Goal: Contribute content: Add original content to the website for others to see

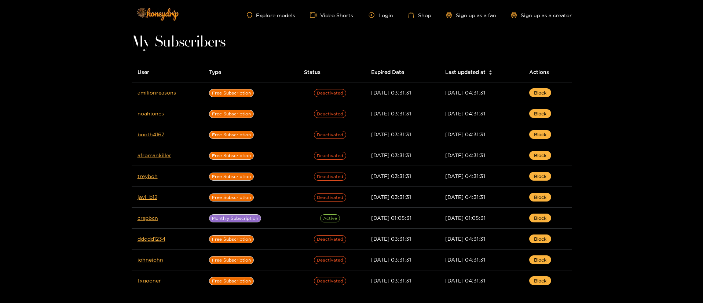
drag, startPoint x: 386, startPoint y: 12, endPoint x: 364, endPoint y: 6, distance: 23.0
click at [386, 12] on link "Login" at bounding box center [380, 15] width 25 height 6
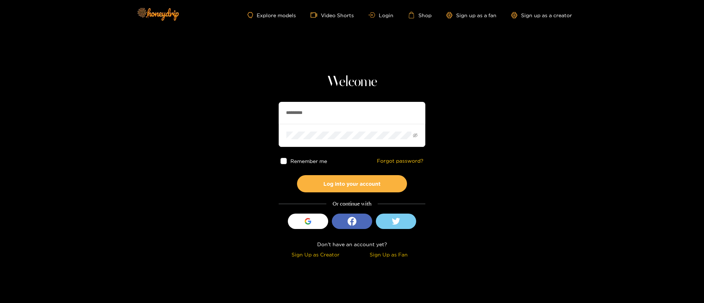
click at [311, 104] on input "*********" at bounding box center [352, 113] width 147 height 22
drag, startPoint x: 311, startPoint y: 104, endPoint x: 371, endPoint y: 116, distance: 61.7
click at [311, 104] on input "*********" at bounding box center [352, 113] width 147 height 22
paste input "text"
type input "*******"
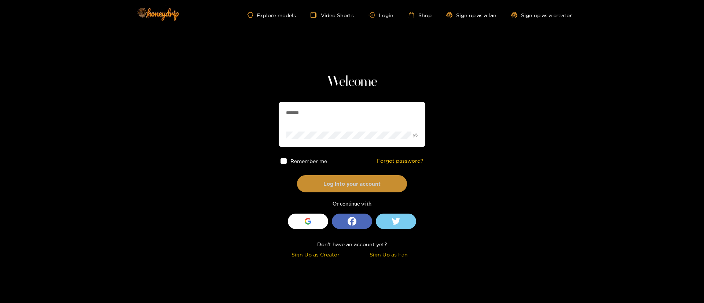
click at [354, 184] on button "Log into your account" at bounding box center [352, 183] width 110 height 17
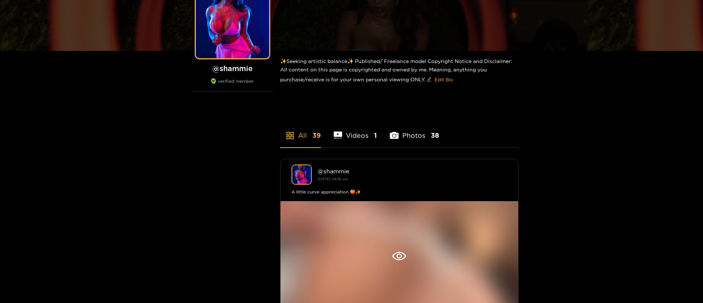
scroll to position [165, 0]
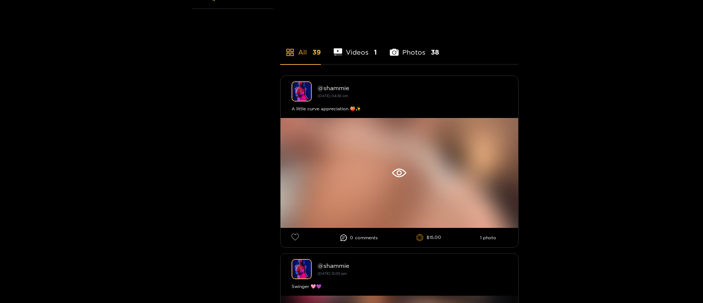
drag, startPoint x: 682, startPoint y: 268, endPoint x: 679, endPoint y: 265, distance: 4.4
click at [697, 298] on div at bounding box center [697, 298] width 0 height 0
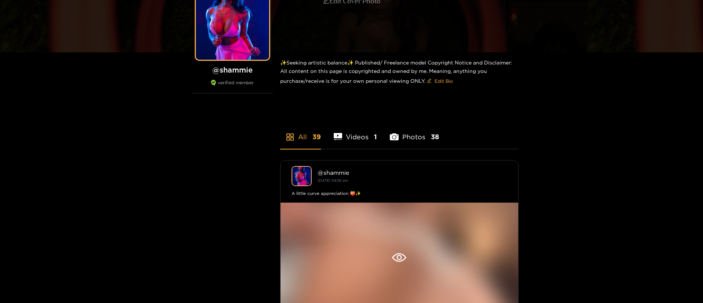
scroll to position [0, 0]
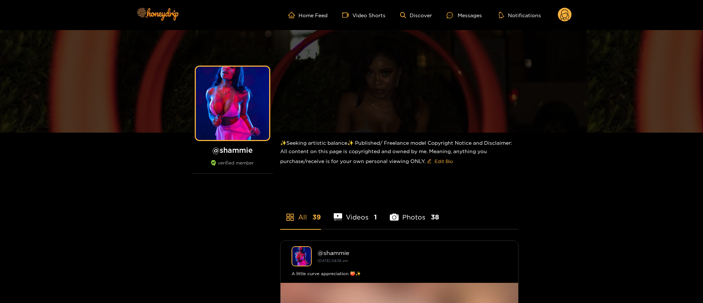
click at [571, 15] on circle at bounding box center [565, 15] width 14 height 14
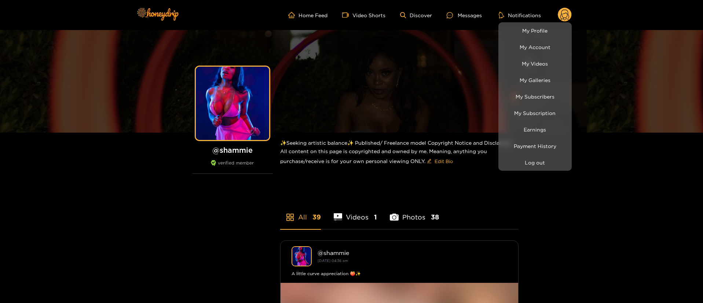
click at [604, 187] on div at bounding box center [351, 151] width 703 height 303
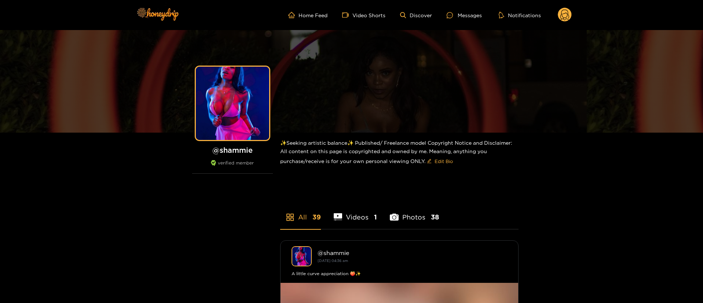
click at [565, 22] on icon at bounding box center [565, 15] width 14 height 15
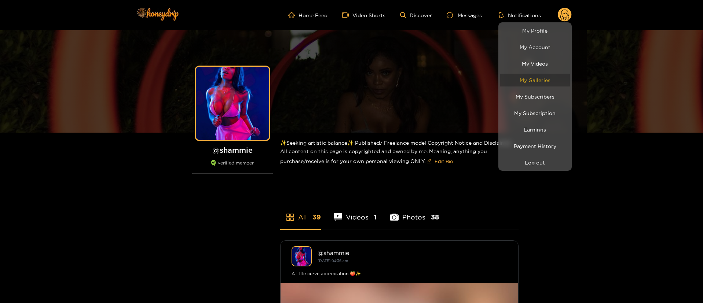
click at [545, 79] on link "My Galleries" at bounding box center [535, 80] width 70 height 13
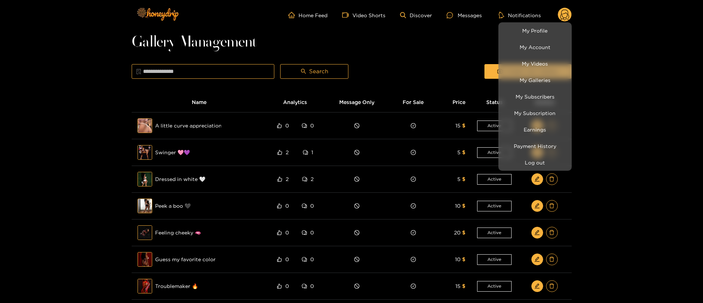
click at [432, 29] on div at bounding box center [351, 151] width 703 height 303
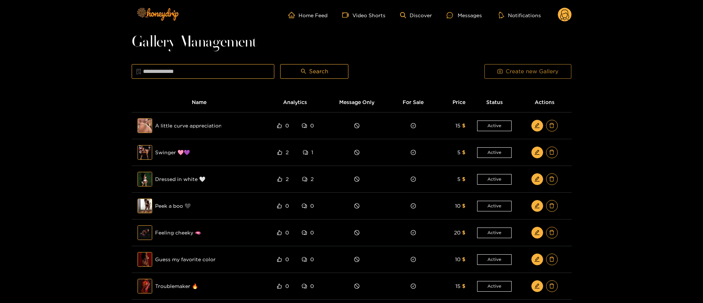
click at [517, 74] on span "Create new Gallery" at bounding box center [532, 71] width 53 height 9
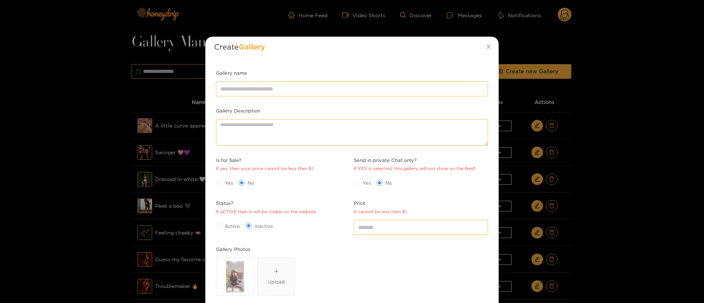
click at [334, 287] on div "IMG_8663.JPG Upload" at bounding box center [352, 278] width 272 height 41
drag, startPoint x: 408, startPoint y: 107, endPoint x: 406, endPoint y: 103, distance: 4.6
click at [407, 105] on div "Gallery name Gallery Description Is for Sale? If yes, then your price cannot be…" at bounding box center [352, 213] width 276 height 289
click at [399, 92] on input "Gallery name" at bounding box center [352, 88] width 272 height 15
paste input "**********"
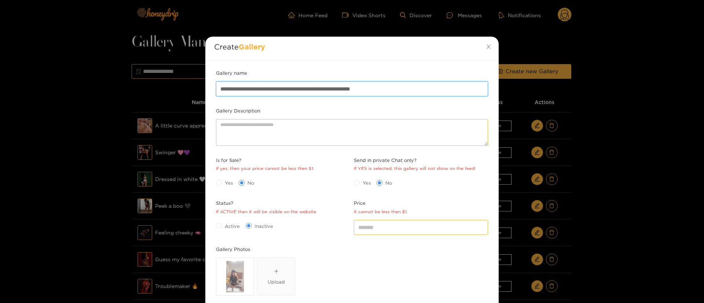
type input "**********"
click at [376, 241] on div "Price It cannot be less then $1. *" at bounding box center [421, 222] width 138 height 46
click at [370, 230] on input "*" at bounding box center [421, 227] width 134 height 15
click at [218, 179] on label "Yes" at bounding box center [226, 183] width 20 height 8
click at [232, 229] on span "Active" at bounding box center [232, 226] width 21 height 7
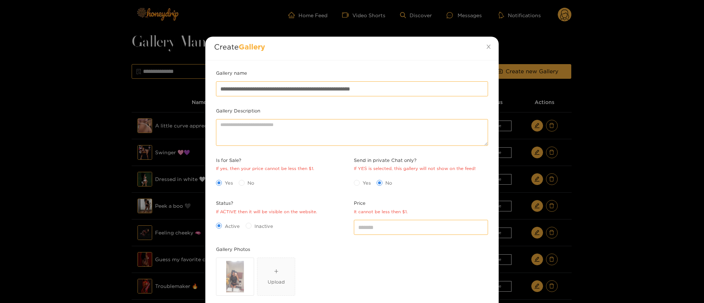
click at [421, 289] on div "IMG_8663.JPG Upload" at bounding box center [352, 278] width 272 height 41
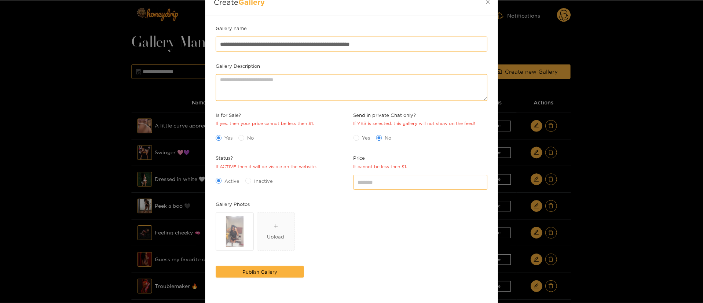
scroll to position [72, 0]
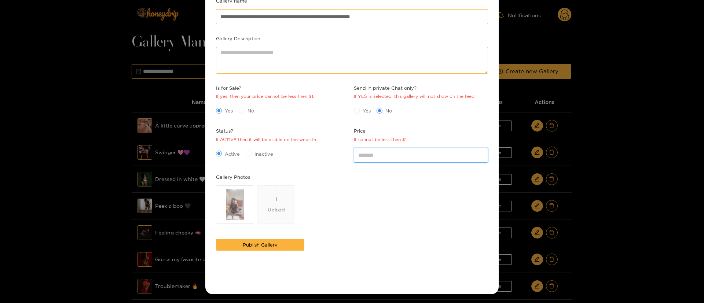
drag, startPoint x: 401, startPoint y: 157, endPoint x: 275, endPoint y: 154, distance: 126.2
click at [275, 154] on div "**********" at bounding box center [352, 141] width 276 height 289
type input "*"
click at [397, 209] on div "IMG_8663.JPG Upload" at bounding box center [352, 206] width 272 height 41
click at [295, 242] on button "Publish Gallery" at bounding box center [260, 245] width 88 height 12
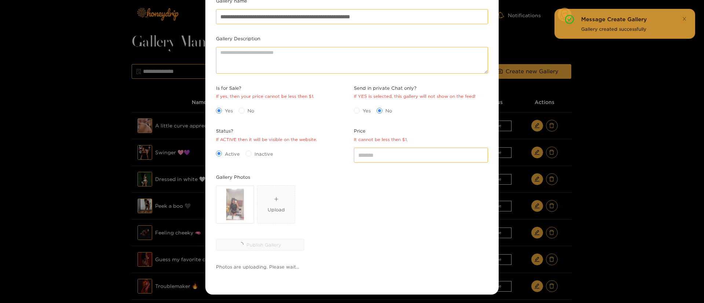
click at [593, 155] on div "**********" at bounding box center [352, 151] width 704 height 303
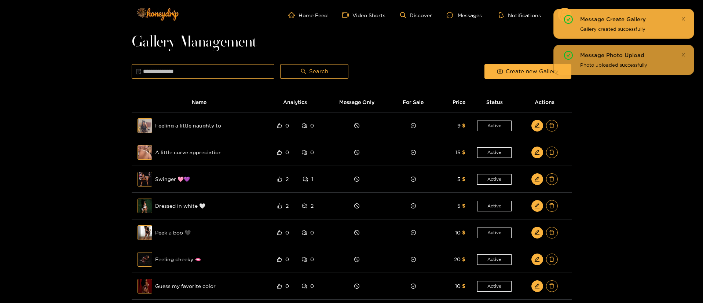
click at [568, 10] on div "Message Create Gallery Gallery created successfully" at bounding box center [623, 24] width 141 height 30
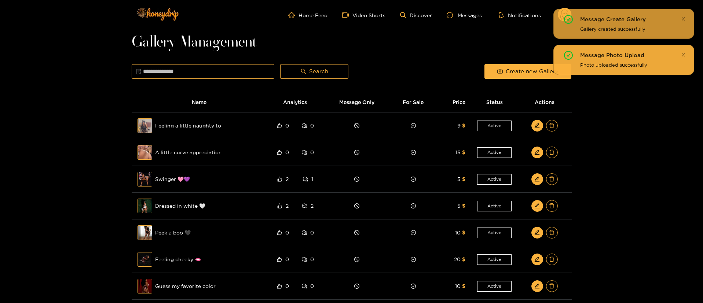
drag, startPoint x: 682, startPoint y: 55, endPoint x: 685, endPoint y: 44, distance: 10.7
click at [682, 55] on icon "close" at bounding box center [683, 54] width 5 height 5
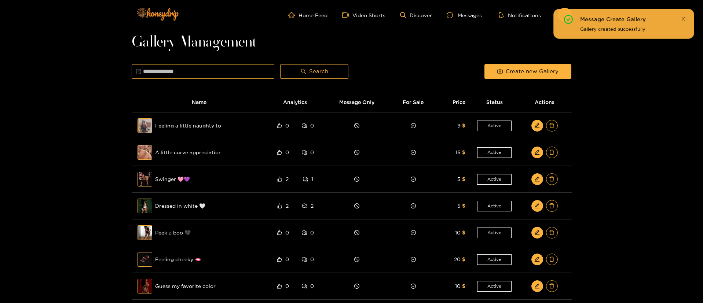
click at [684, 20] on icon "close" at bounding box center [683, 19] width 5 height 5
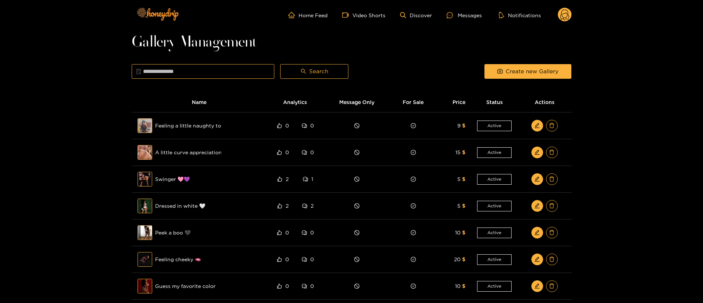
click at [571, 15] on circle at bounding box center [565, 15] width 14 height 14
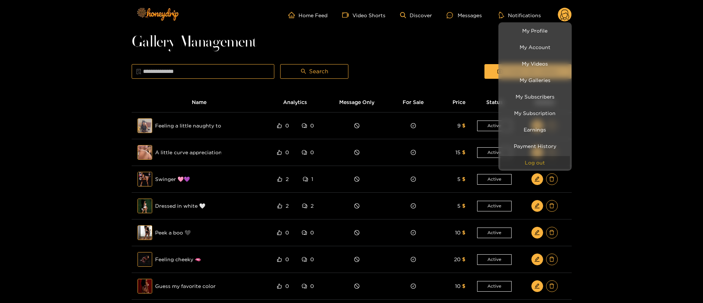
click at [540, 159] on button "Log out" at bounding box center [535, 162] width 70 height 13
